Goal: Complete application form

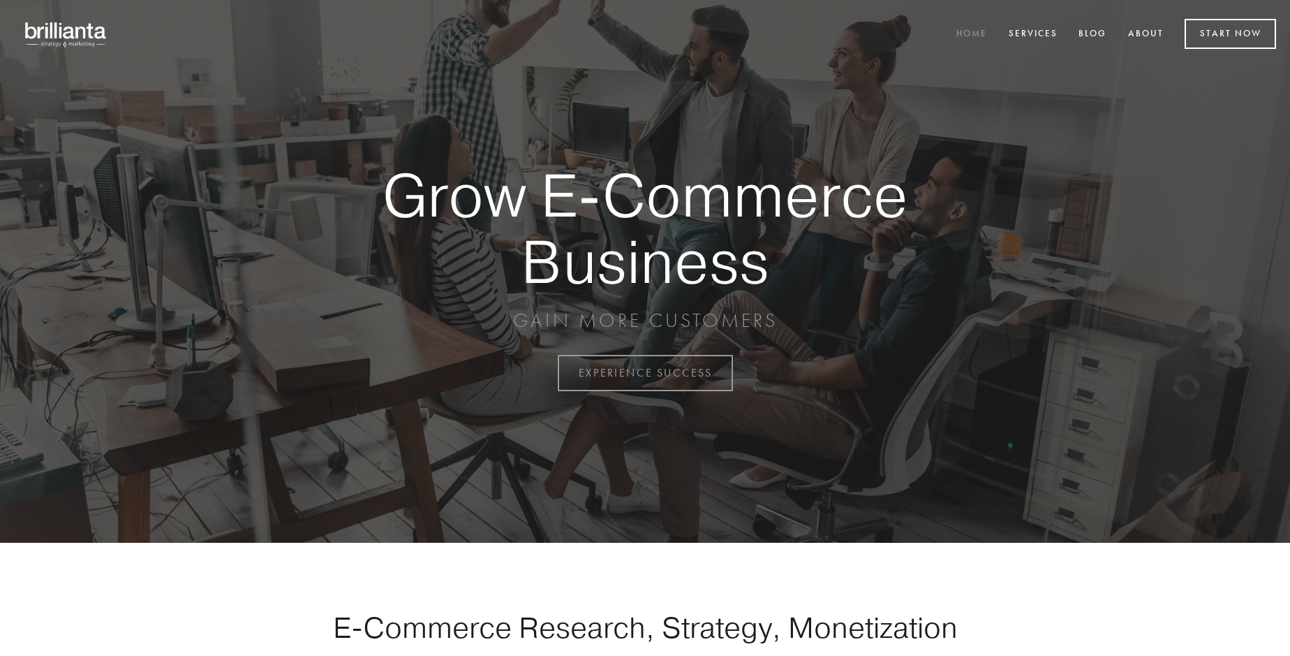
scroll to position [3660, 0]
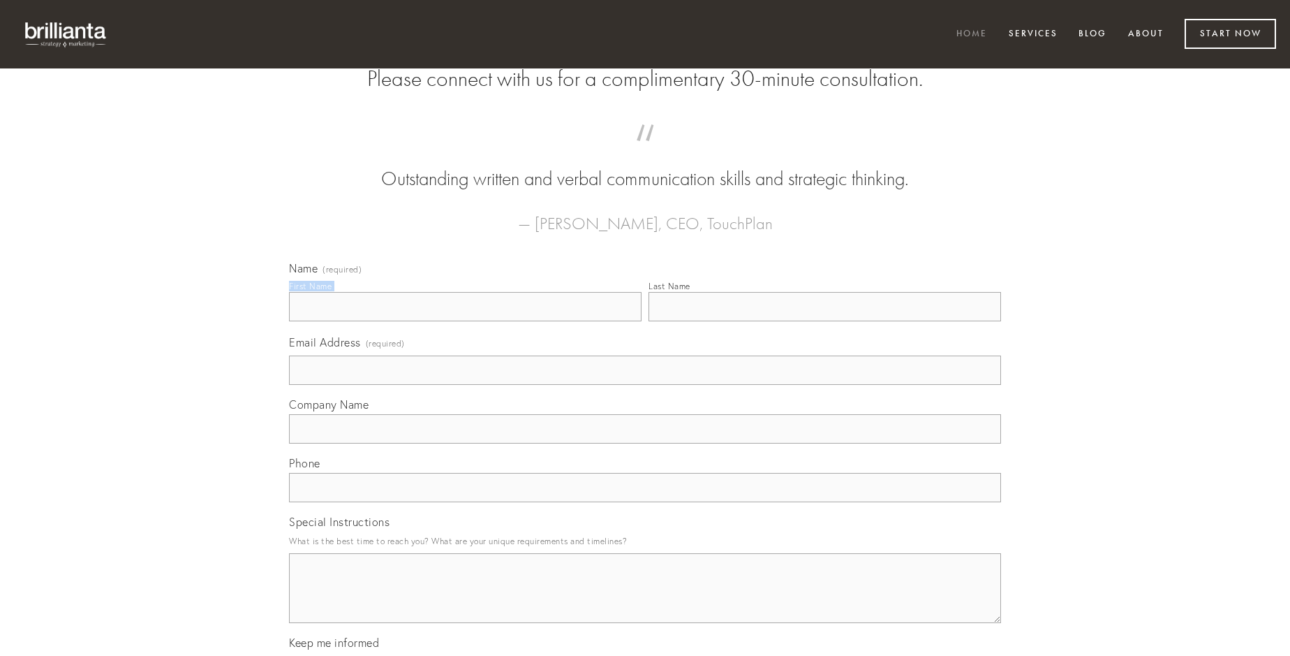
type input "[PERSON_NAME]"
click at [825, 321] on input "Last Name" at bounding box center [825, 306] width 353 height 29
type input "[PERSON_NAME]"
click at [645, 385] on input "Email Address (required)" at bounding box center [645, 369] width 712 height 29
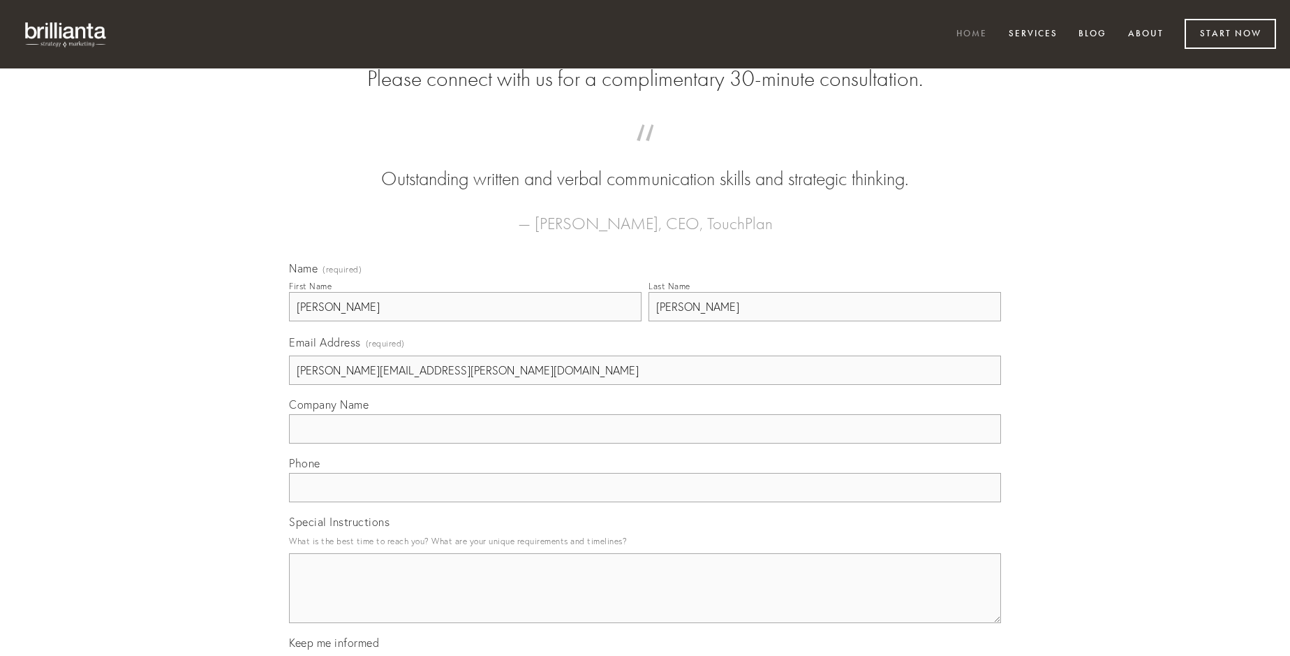
type input "[PERSON_NAME][EMAIL_ADDRESS][PERSON_NAME][DOMAIN_NAME]"
click at [645, 443] on input "Company Name" at bounding box center [645, 428] width 712 height 29
type input "sui"
click at [645, 502] on input "text" at bounding box center [645, 487] width 712 height 29
click at [645, 600] on textarea "Special Instructions" at bounding box center [645, 588] width 712 height 70
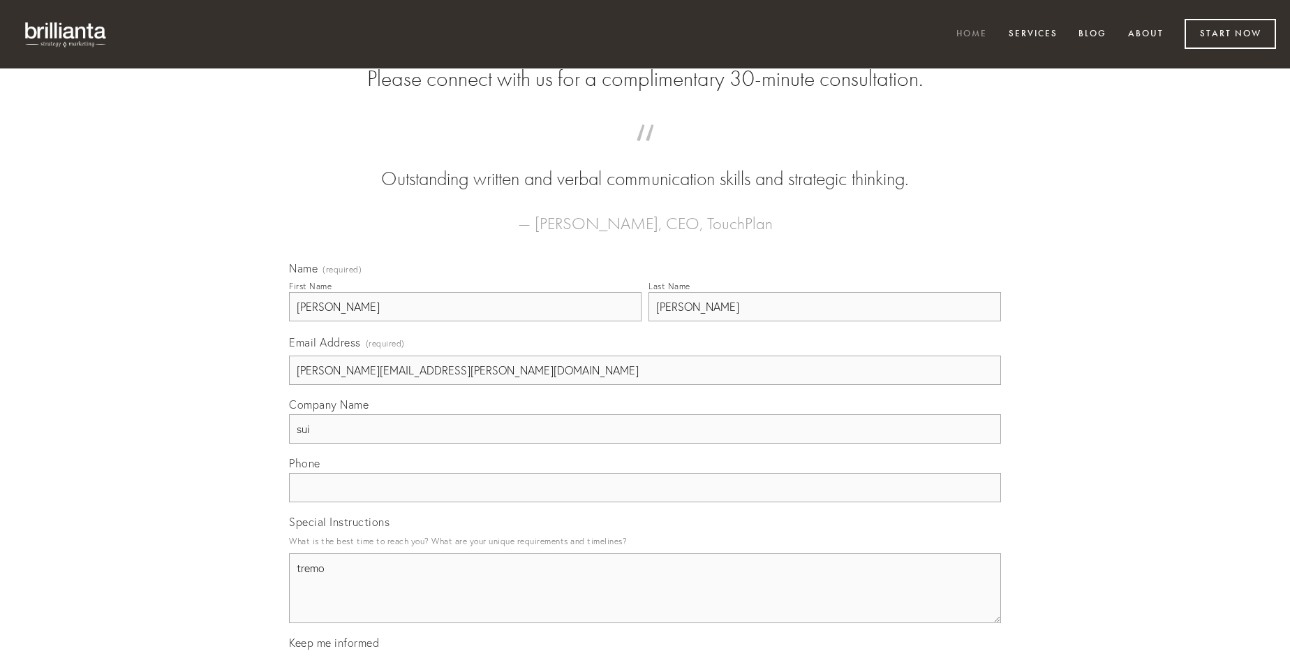
type textarea "tremo"
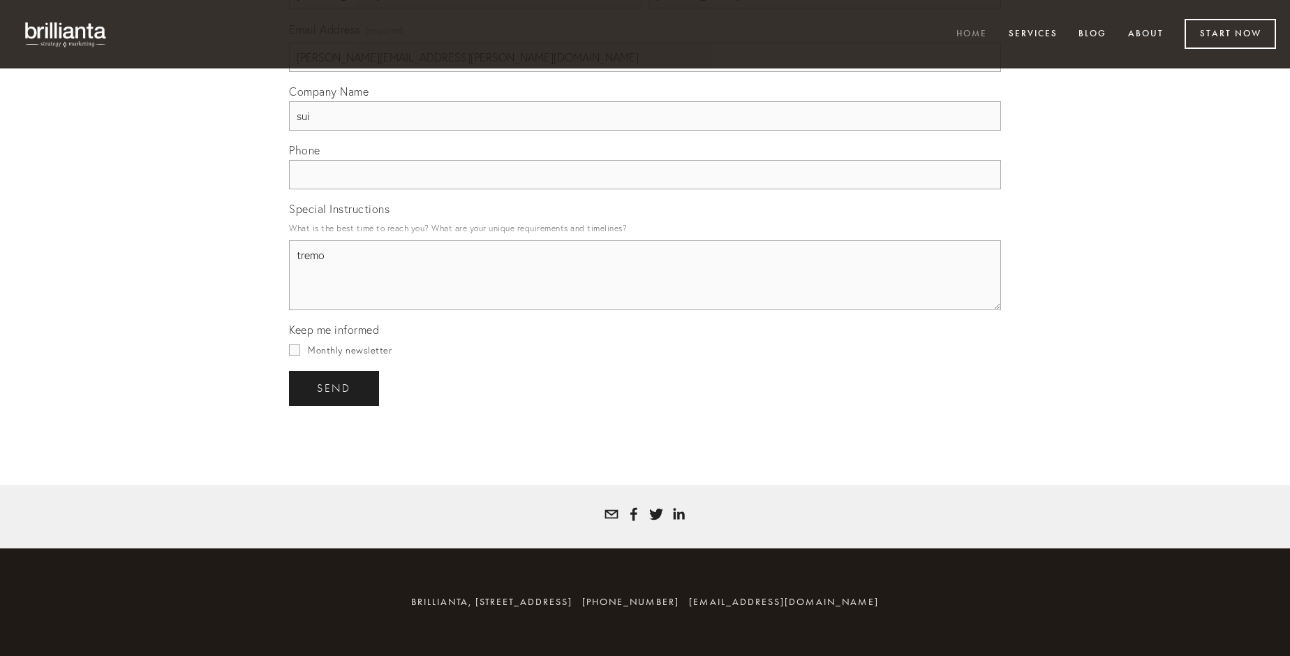
click at [335, 387] on span "send" at bounding box center [334, 388] width 34 height 13
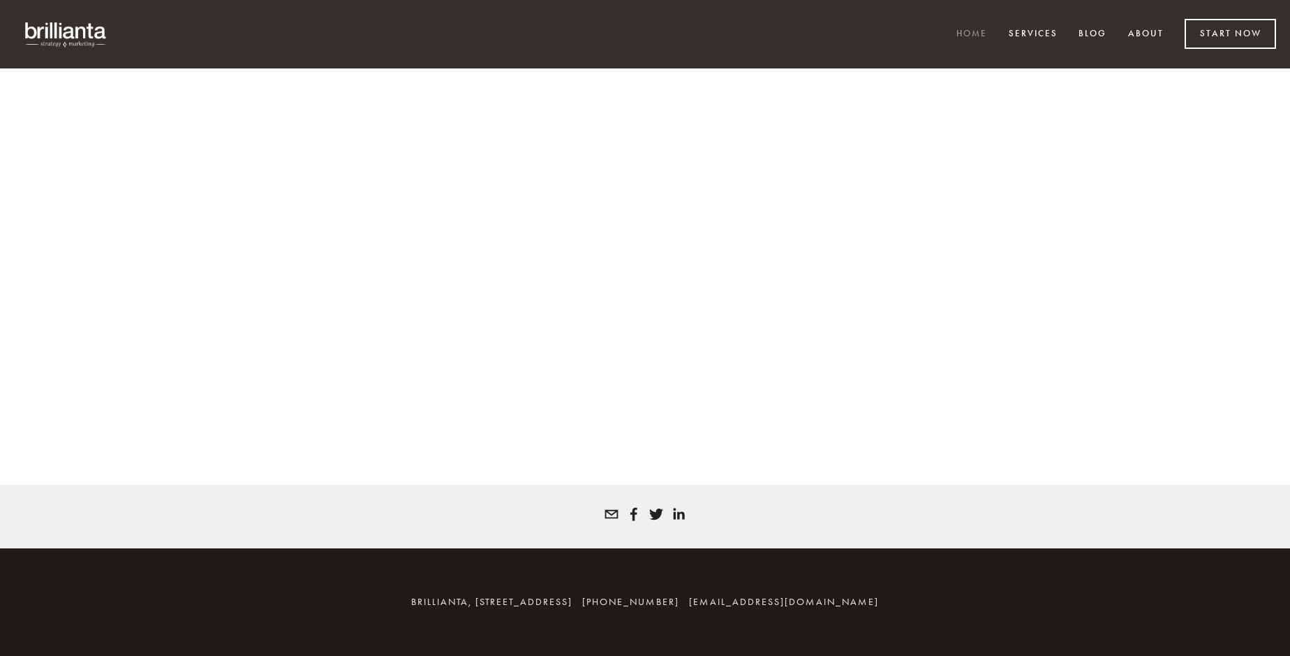
scroll to position [3641, 0]
